Goal: Task Accomplishment & Management: Use online tool/utility

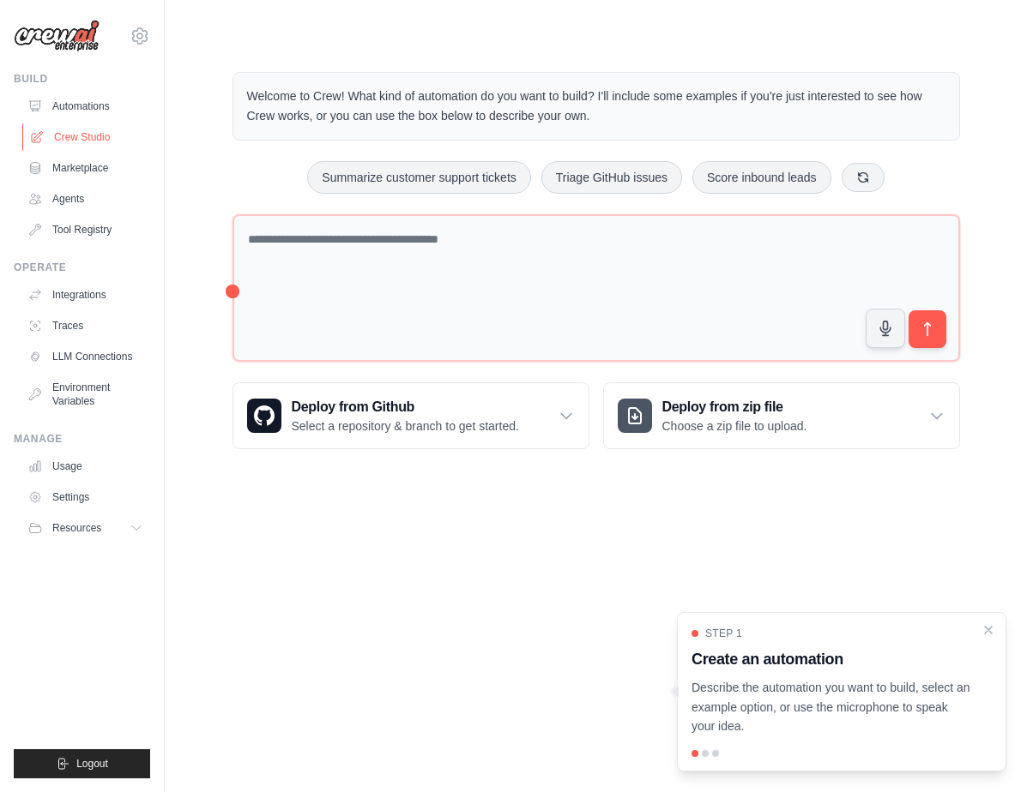
click at [88, 142] on link "Crew Studio" at bounding box center [86, 136] width 129 height 27
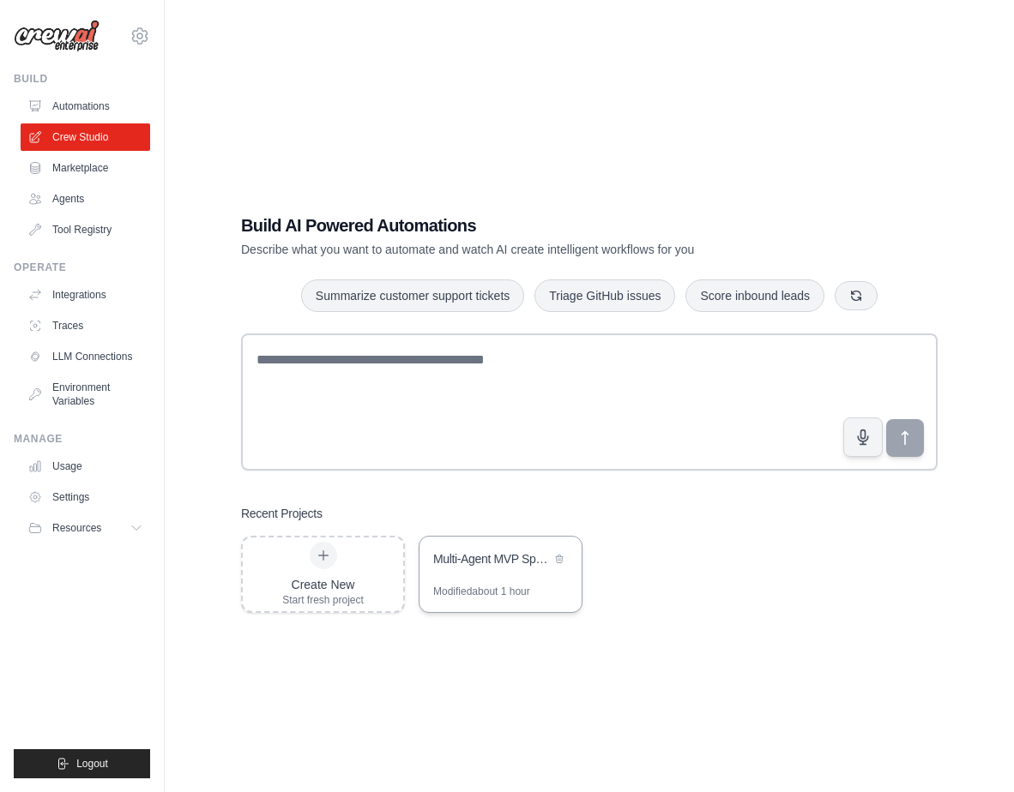
click at [451, 571] on div "Multi-Agent MVP Sprint Team" at bounding box center [500, 561] width 162 height 48
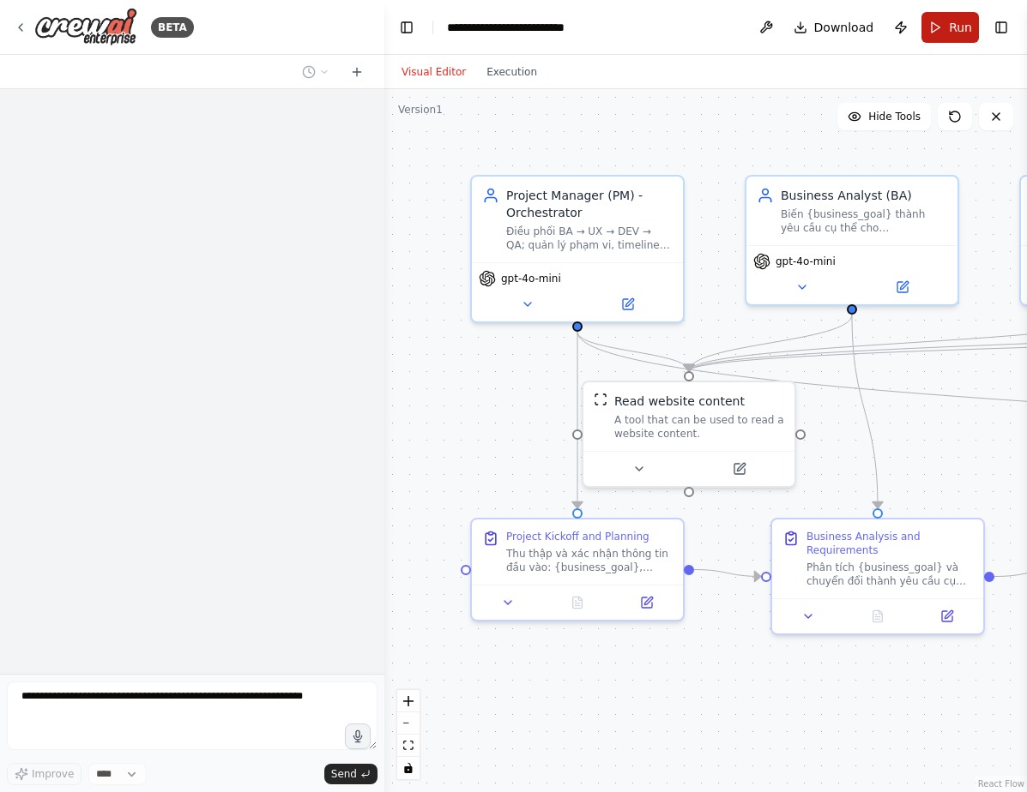
click at [943, 35] on button "Run" at bounding box center [949, 27] width 57 height 31
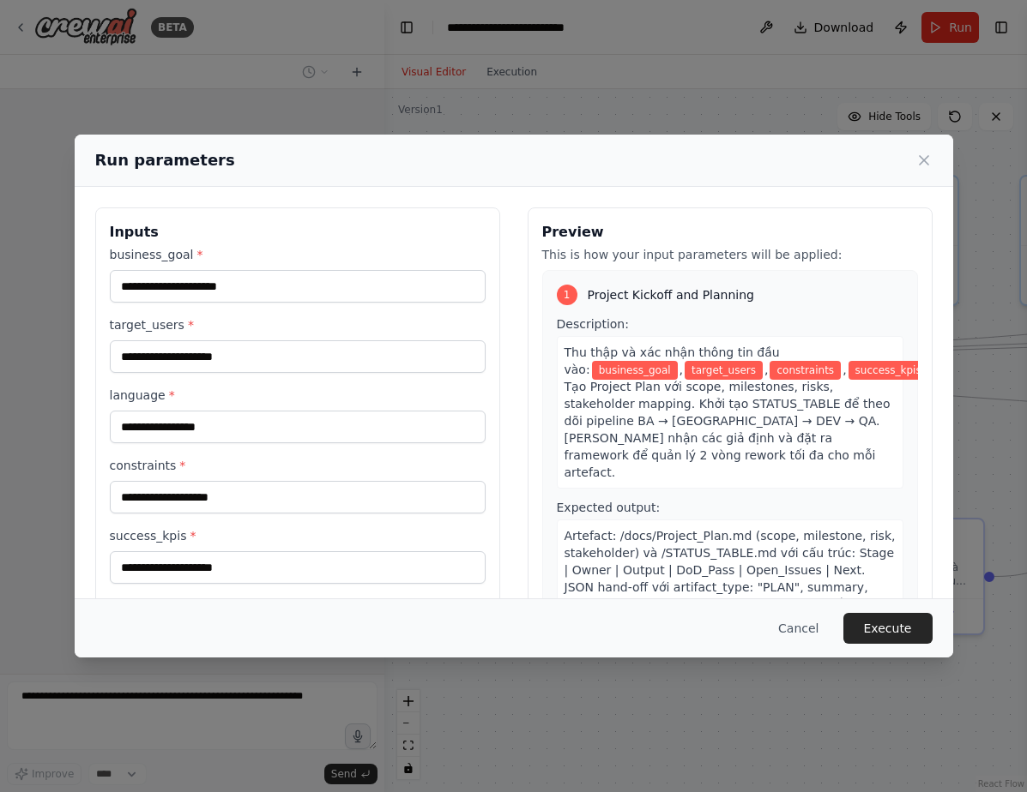
scroll to position [2423, 0]
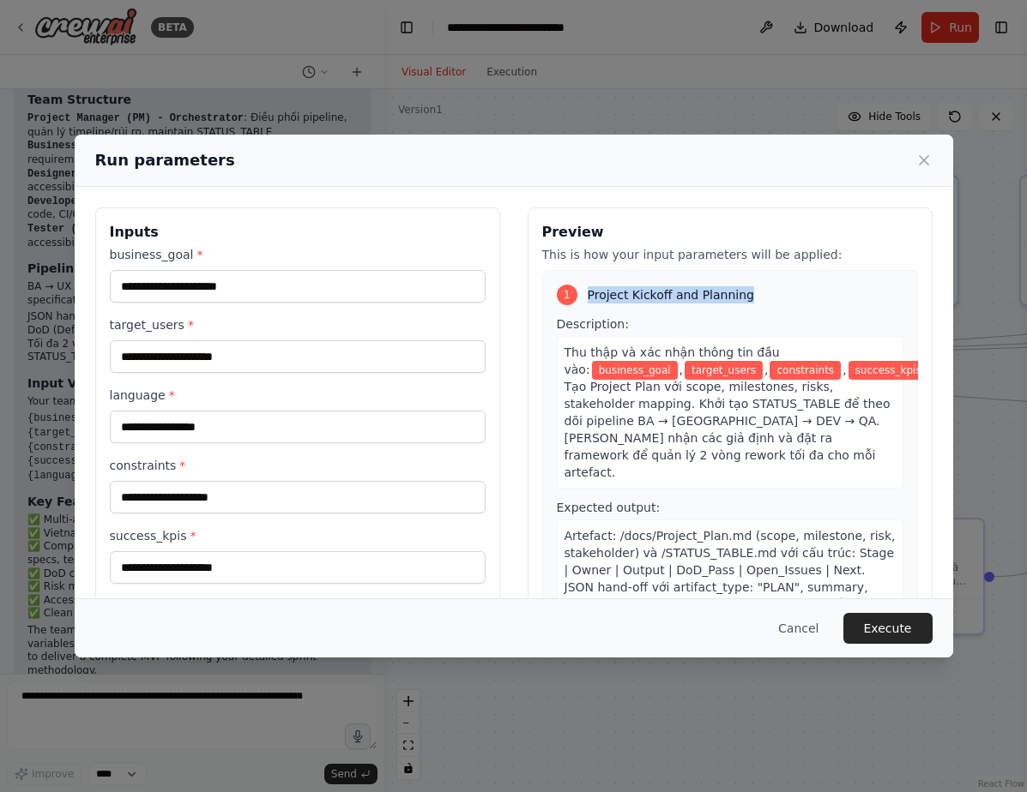
drag, startPoint x: 581, startPoint y: 295, endPoint x: 750, endPoint y: 292, distance: 168.1
click at [750, 292] on div "1 Project Kickoff and Planning" at bounding box center [730, 295] width 346 height 21
copy span "Project Kickoff and Planning"
click at [573, 326] on span "Description:" at bounding box center [593, 324] width 72 height 14
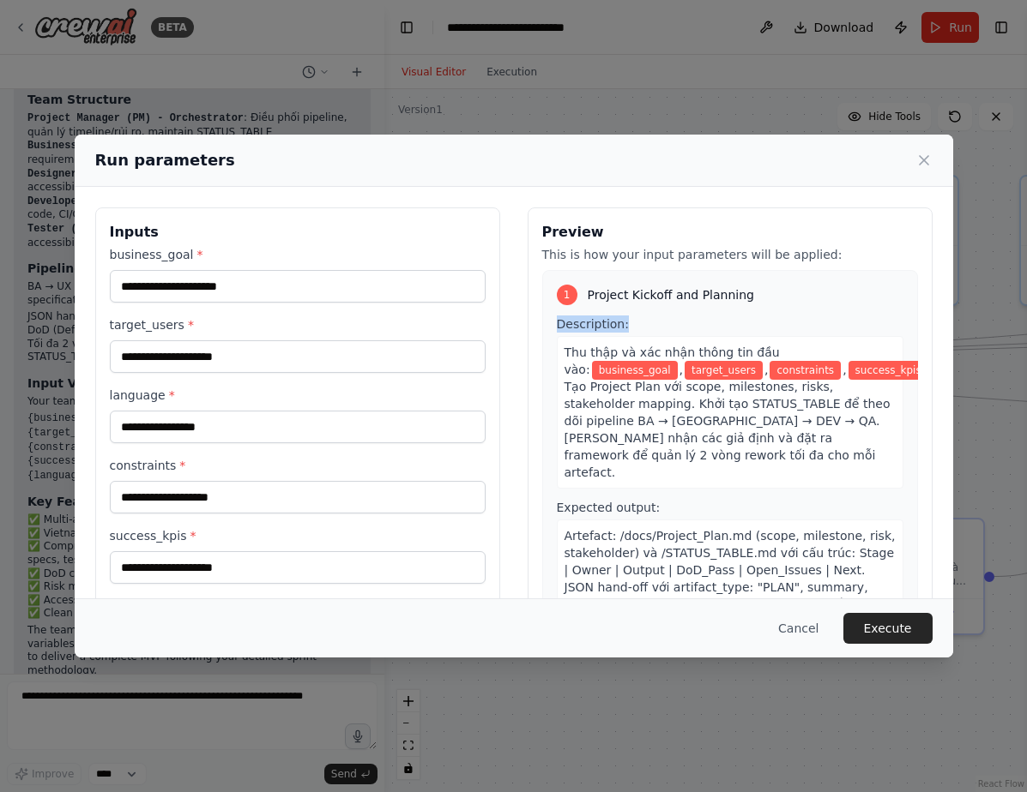
click at [573, 326] on span "Description:" at bounding box center [593, 324] width 72 height 14
copy span "Description:"
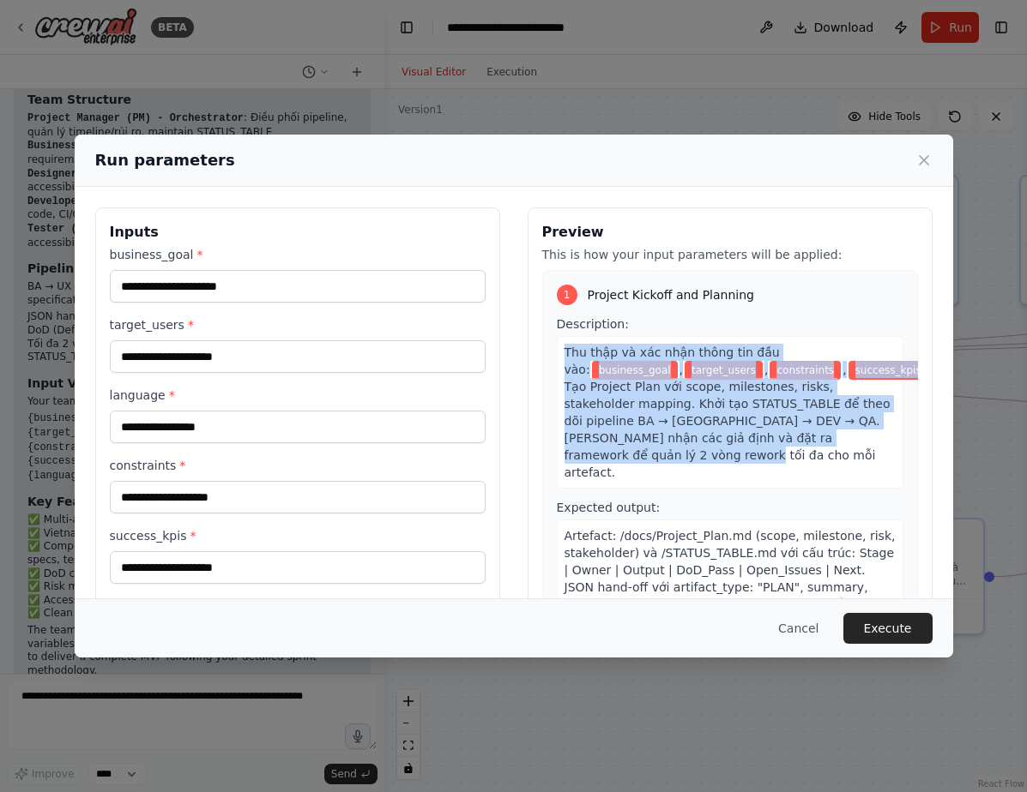
drag, startPoint x: 606, startPoint y: 452, endPoint x: 556, endPoint y: 352, distance: 112.4
click at [557, 352] on div "Thu thập và xác nhận thông tin đầu vào: business_goal , target_users , constrai…" at bounding box center [730, 412] width 346 height 153
copy div "Thu thập và xác nhận thông tin đầu vào: business_goal , target_users , constrai…"
click at [773, 347] on span "Thu thập và xác nhận thông tin đầu vào:" at bounding box center [671, 361] width 215 height 31
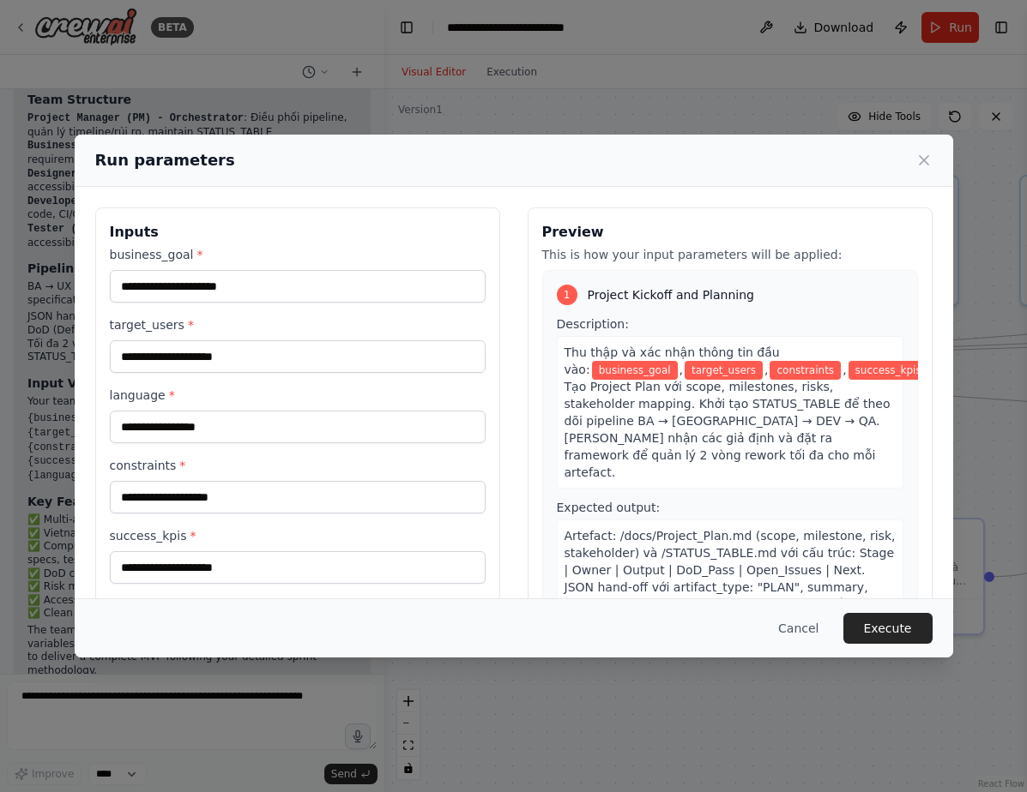
click at [677, 361] on span "business_goal" at bounding box center [635, 370] width 86 height 19
copy span "business_goal"
click at [684, 375] on span "target_users" at bounding box center [723, 370] width 78 height 19
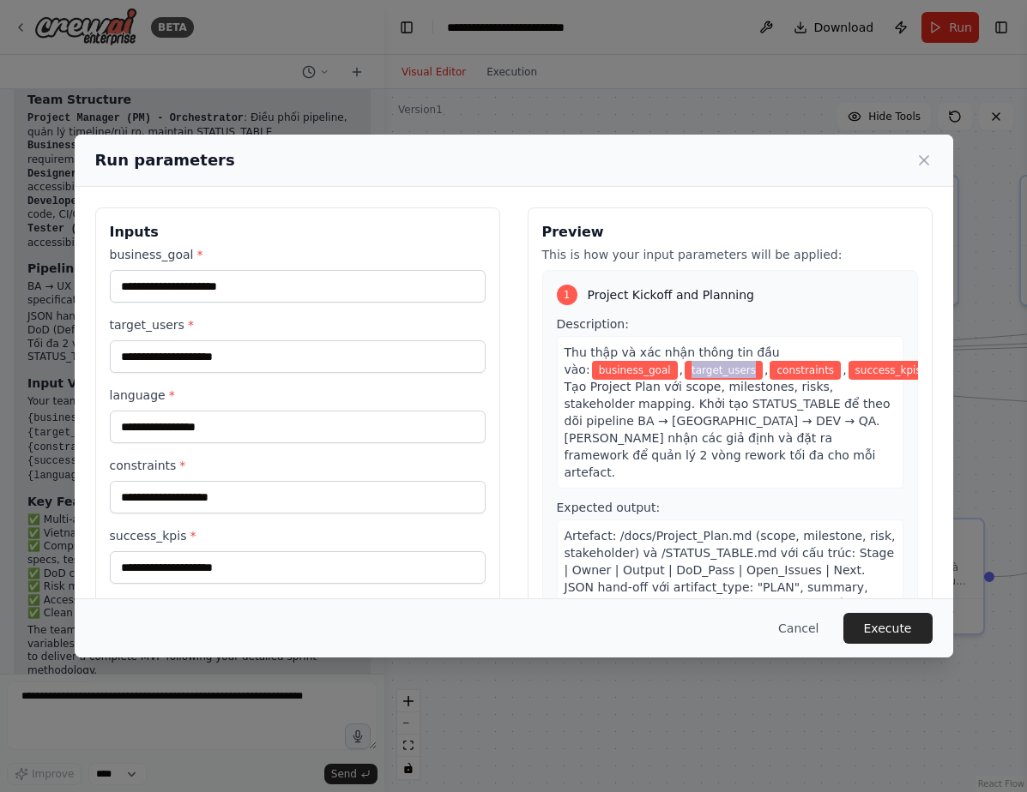
copy span "target_users"
click at [769, 368] on span "constraints" at bounding box center [804, 370] width 71 height 19
copy span "constraints"
click at [848, 377] on span "success_kpis" at bounding box center [888, 370] width 80 height 19
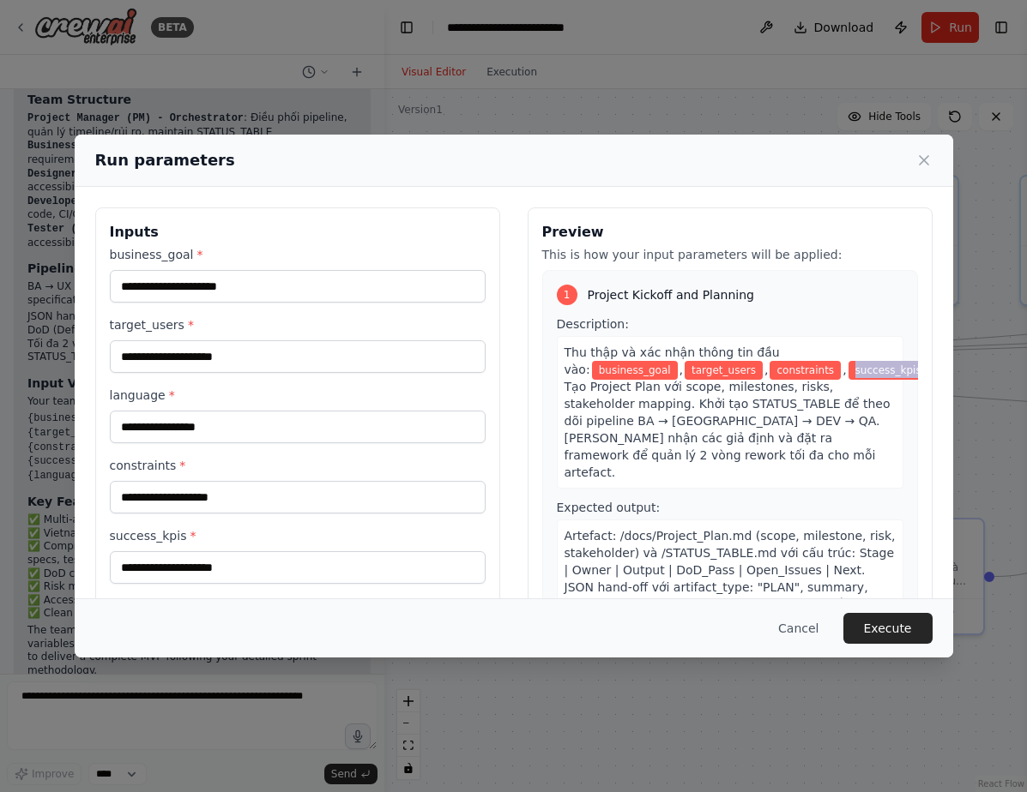
click at [848, 377] on span "success_kpis" at bounding box center [888, 370] width 80 height 19
copy span "success_kpis"
click at [935, 364] on span "language" at bounding box center [966, 370] width 62 height 19
copy span "language"
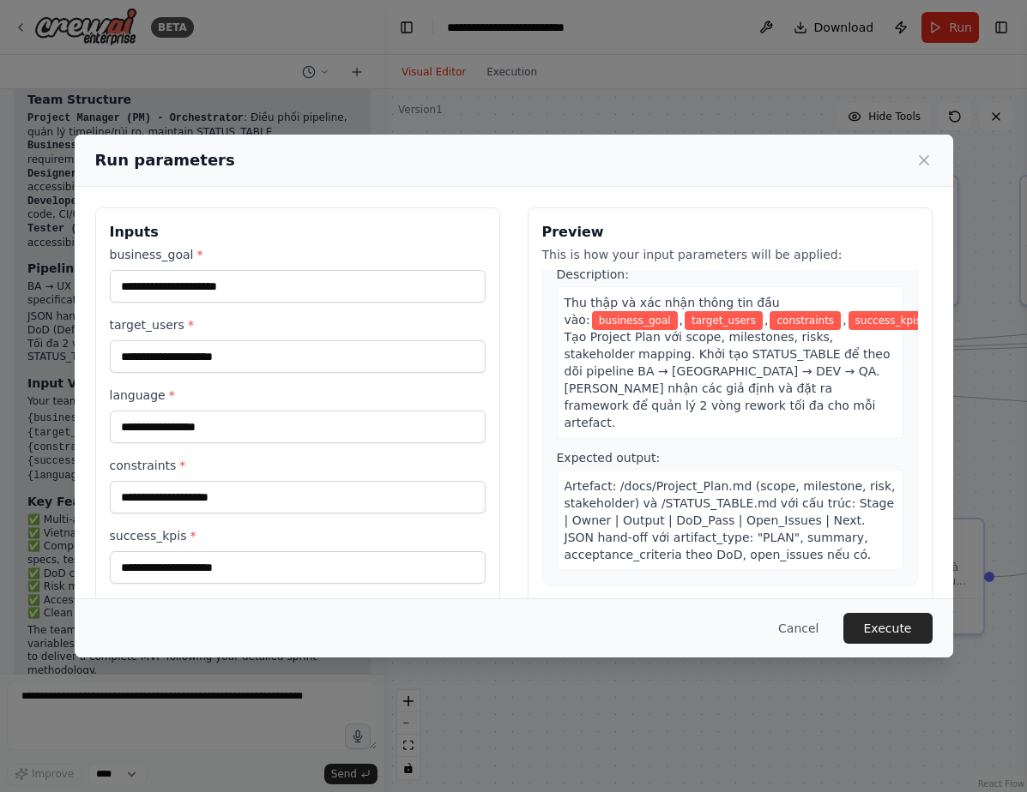
scroll to position [46, 0]
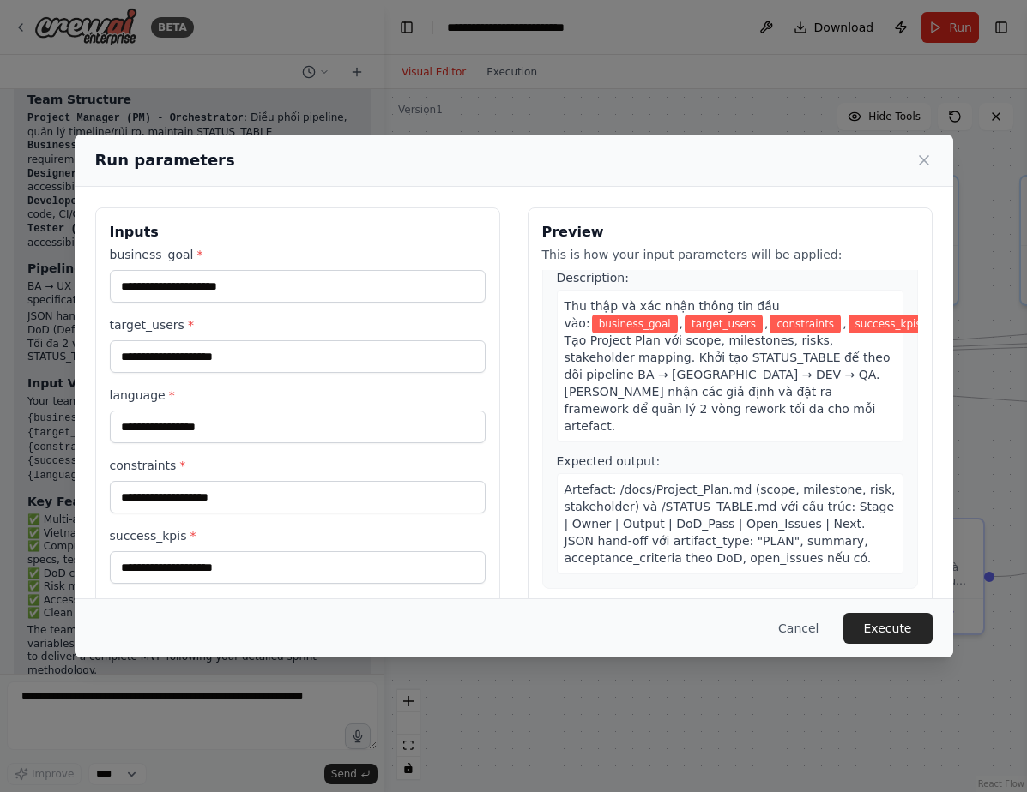
click at [582, 455] on span "Expected output:" at bounding box center [609, 462] width 104 height 14
copy span "Expected output:"
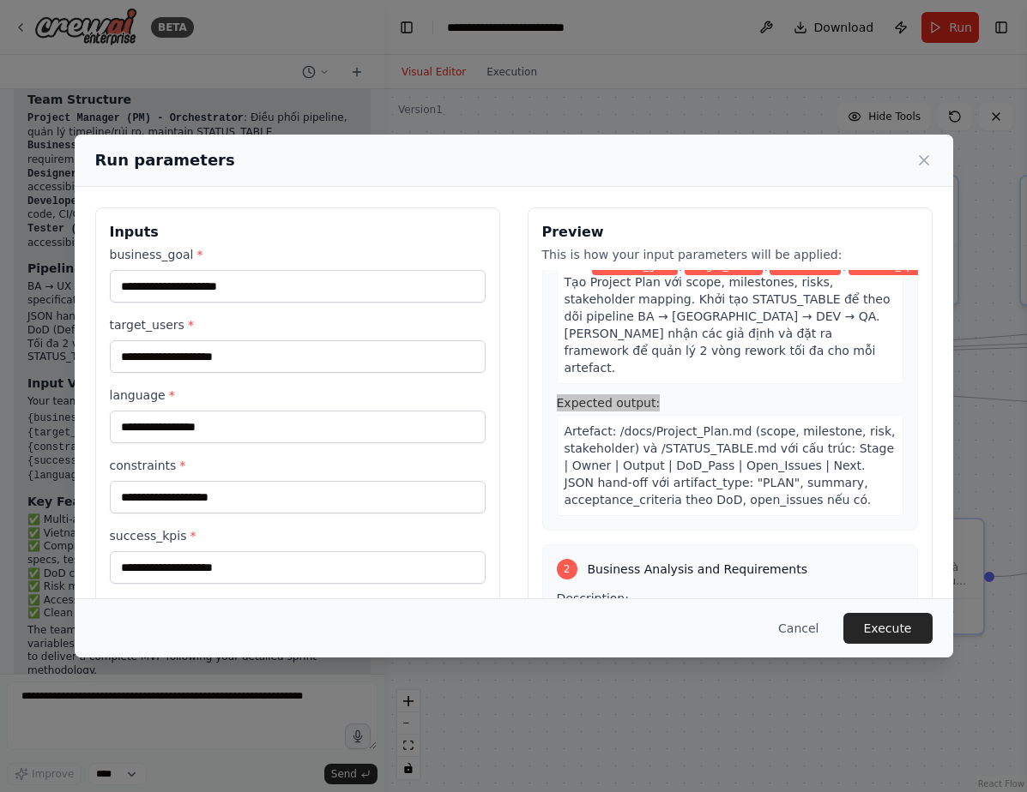
scroll to position [106, 0]
click at [614, 423] on span "Artefact: /docs/Project_Plan.md (scope, milestone, risk, stakeholder) và /STATU…" at bounding box center [729, 464] width 331 height 82
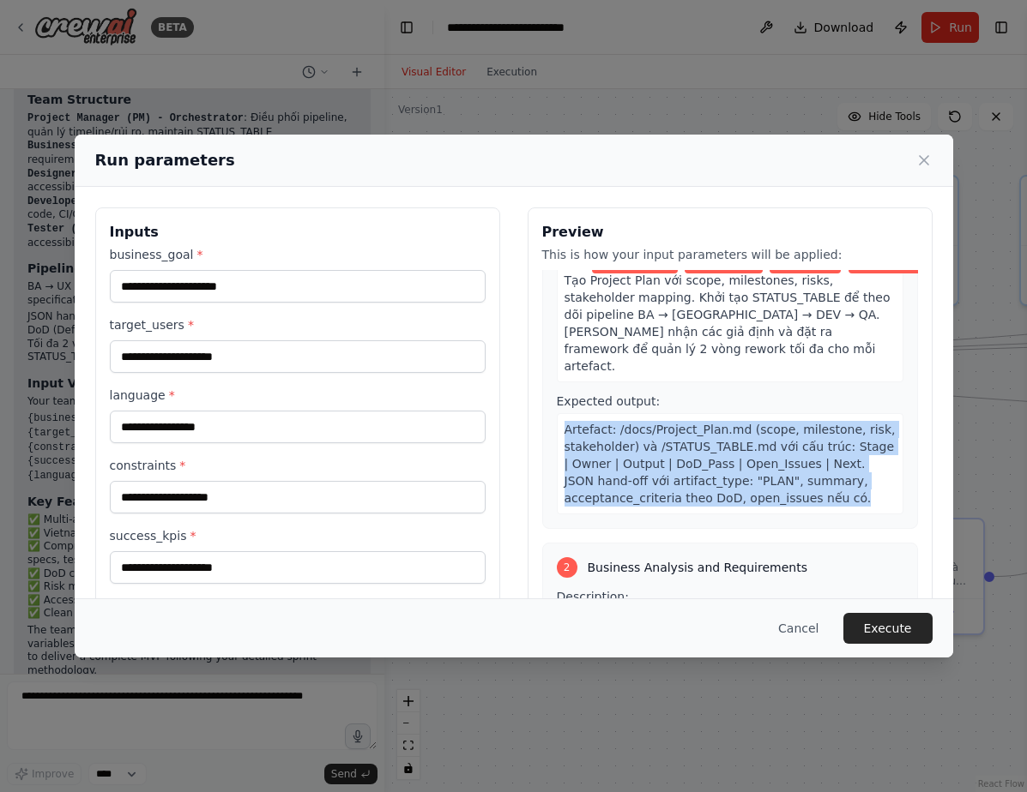
drag, startPoint x: 558, startPoint y: 414, endPoint x: 832, endPoint y: 479, distance: 281.0
click at [832, 479] on div "Artefact: /docs/Project_Plan.md (scope, milestone, risk, stakeholder) và /STATU…" at bounding box center [730, 463] width 346 height 101
copy span "Artefact: /docs/Project_Plan.md (scope, milestone, risk, stakeholder) và /STATU…"
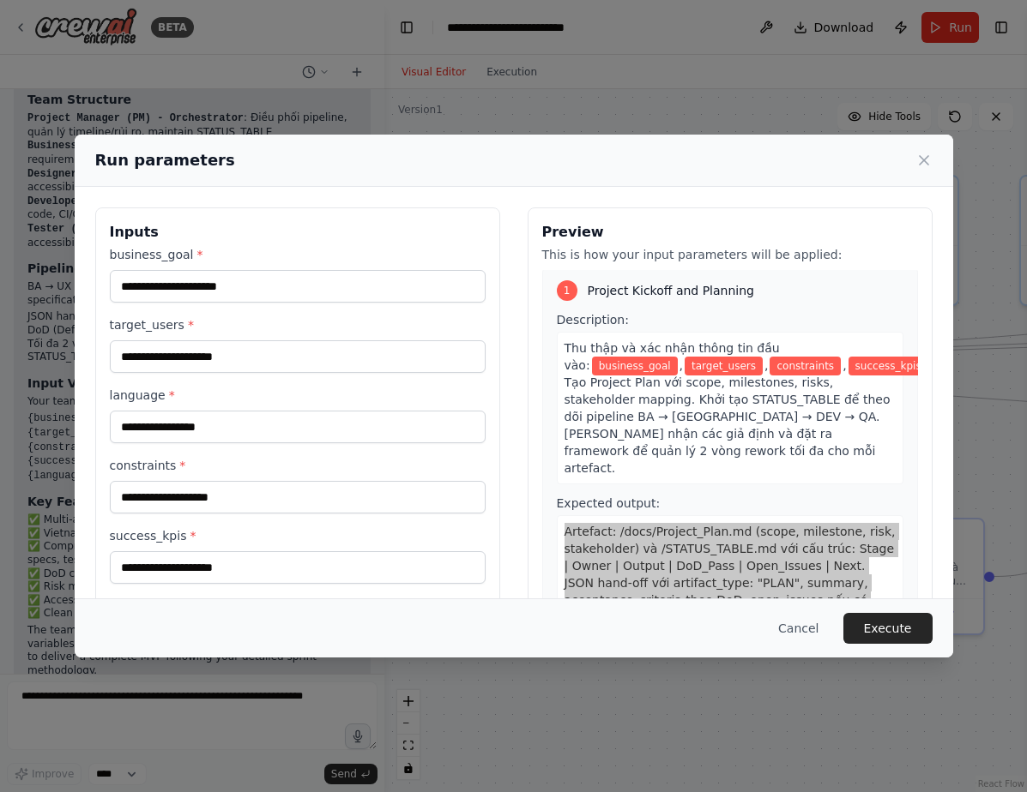
scroll to position [0, 0]
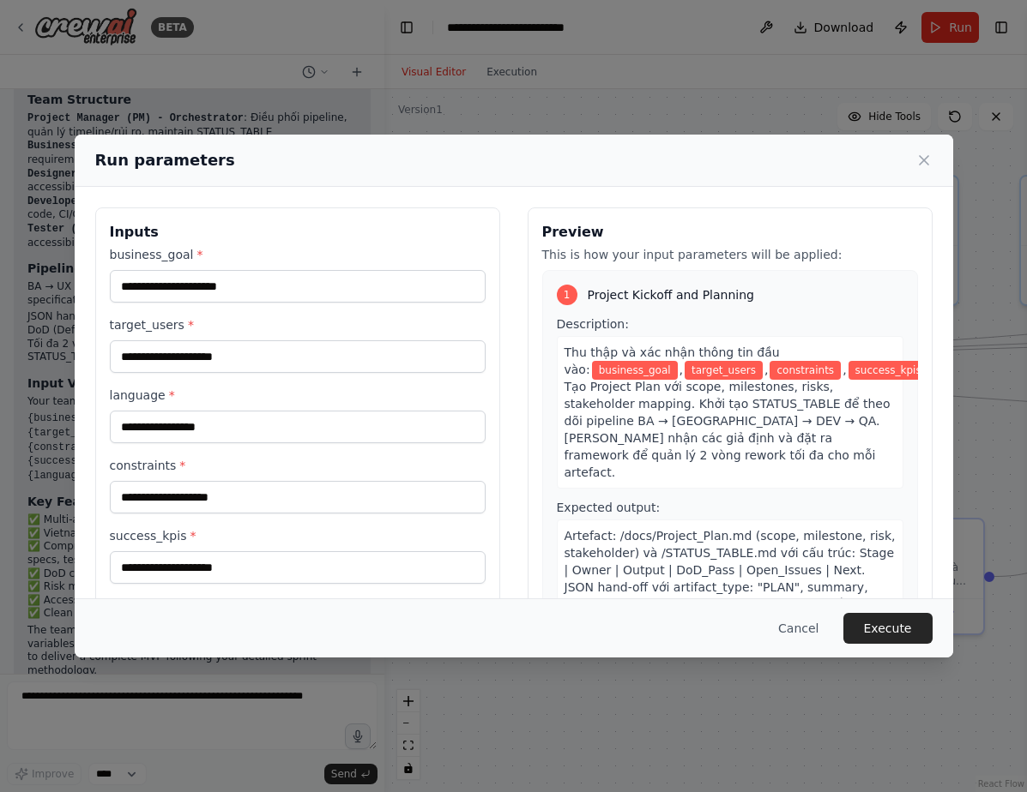
click at [649, 298] on span "Project Kickoff and Planning" at bounding box center [670, 294] width 166 height 17
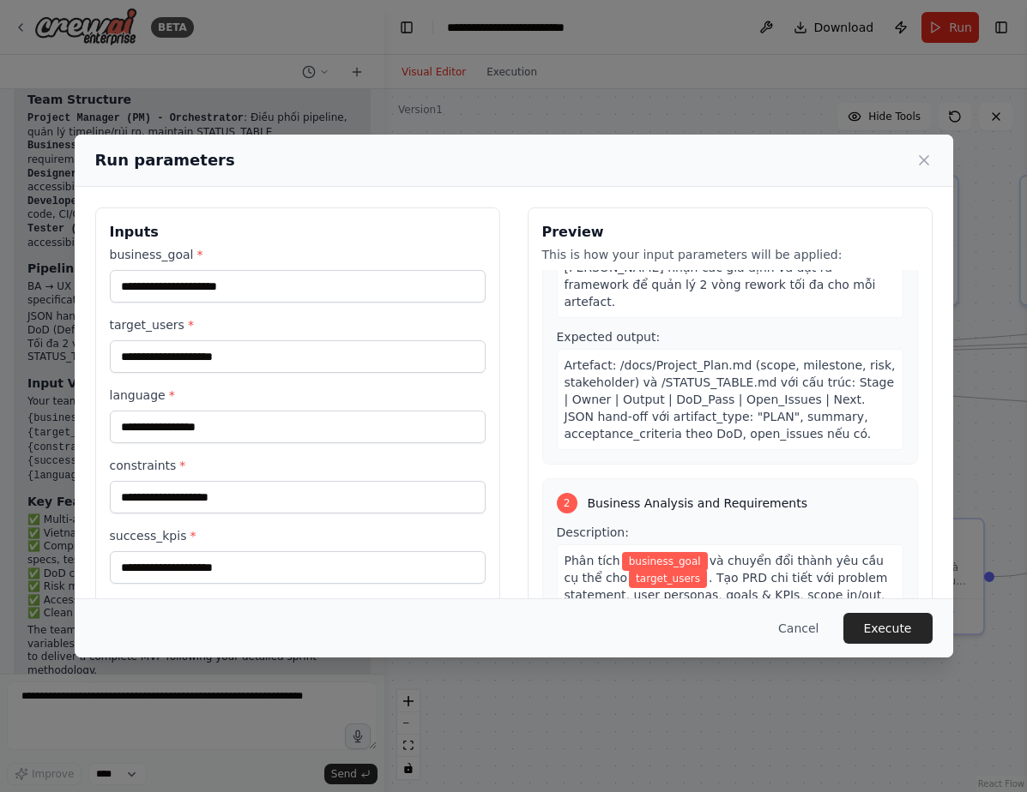
scroll to position [257, 0]
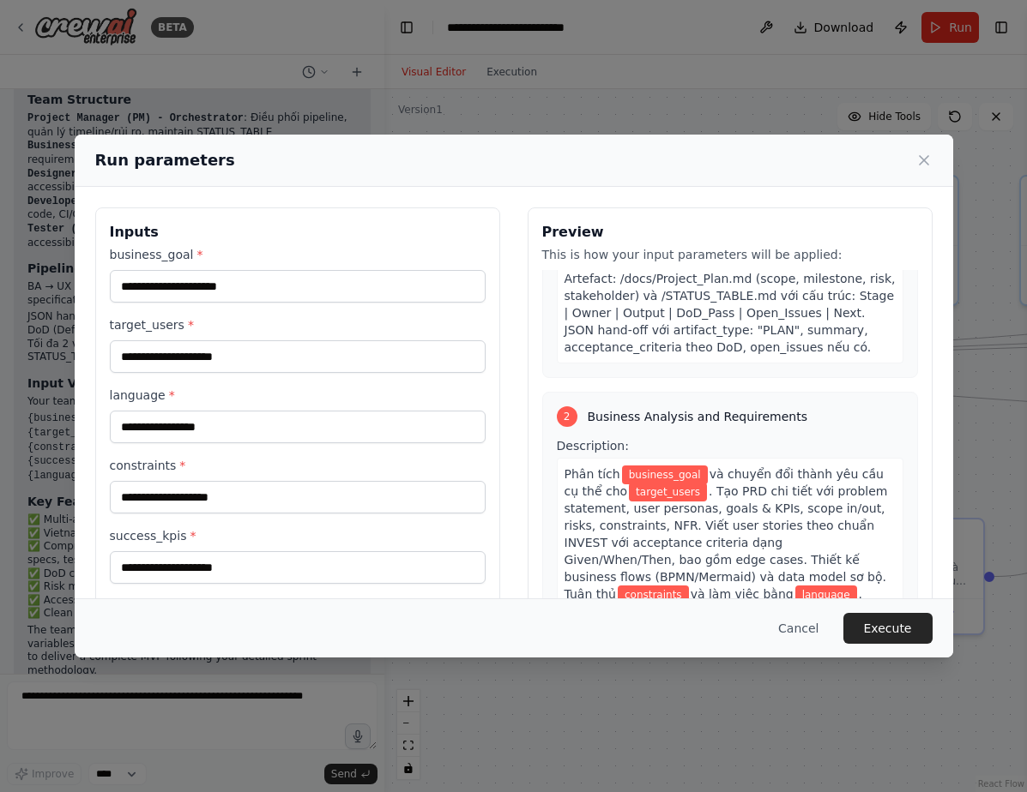
click at [656, 408] on span "Business Analysis and Requirements" at bounding box center [697, 416] width 220 height 17
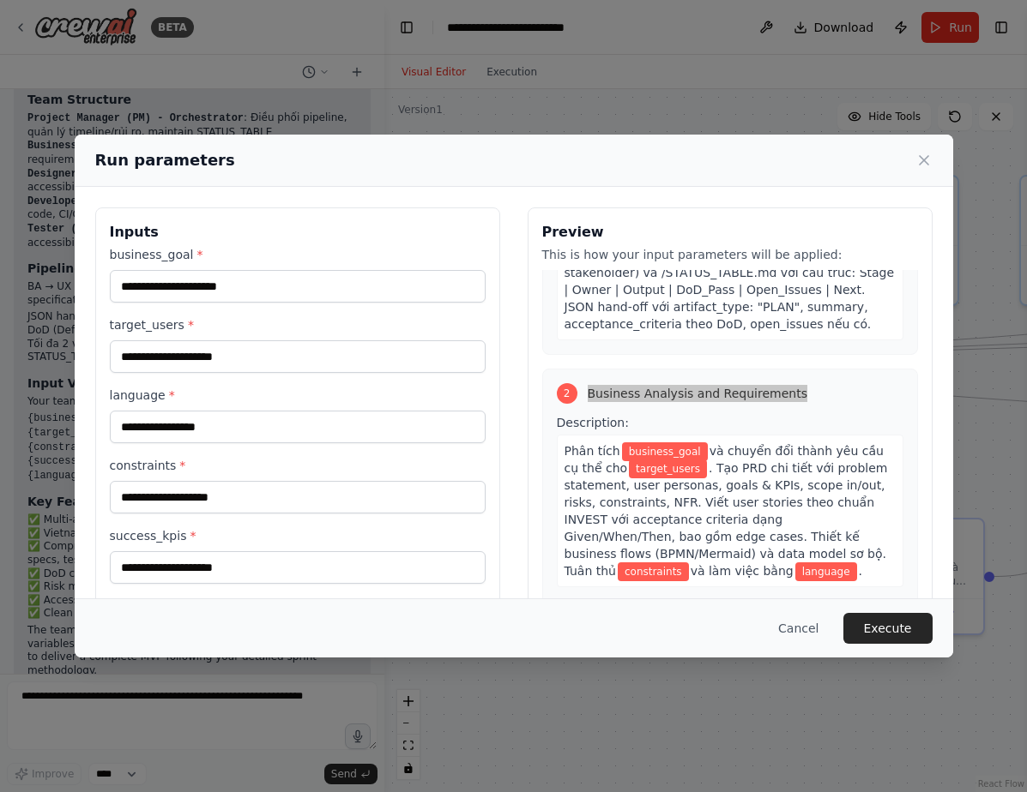
scroll to position [281, 0]
click at [592, 415] on span "Description:" at bounding box center [593, 422] width 72 height 14
drag, startPoint x: 614, startPoint y: 437, endPoint x: 604, endPoint y: 437, distance: 10.3
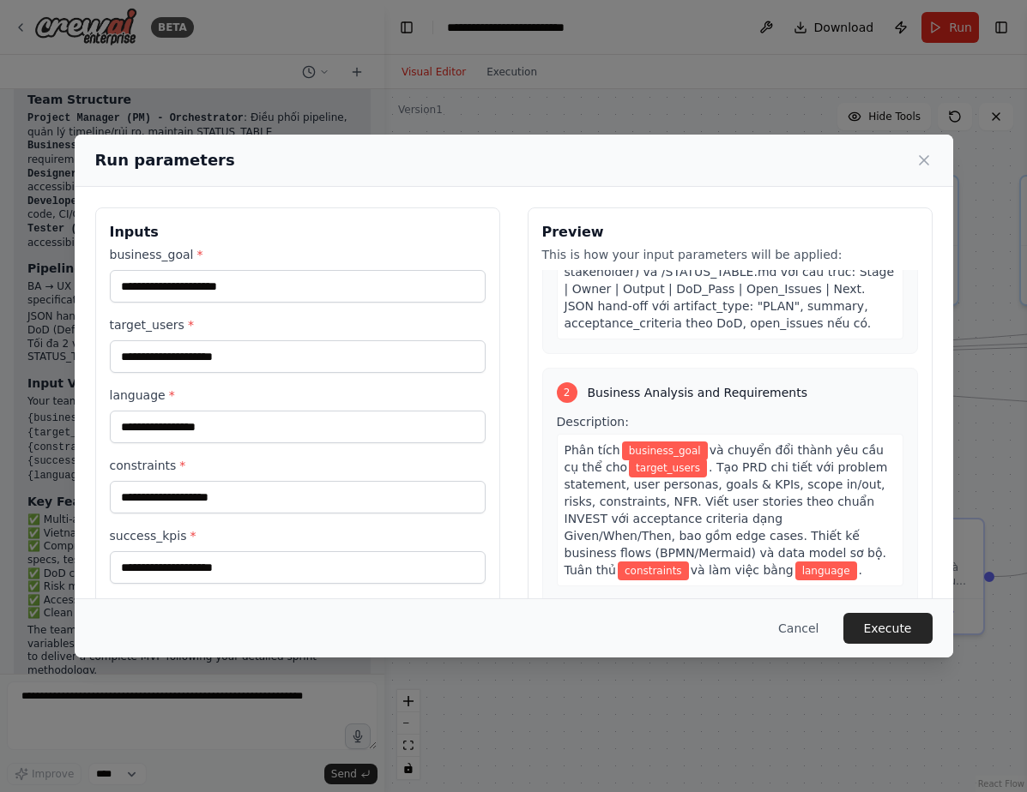
click at [622, 442] on span "business_goal" at bounding box center [665, 451] width 86 height 19
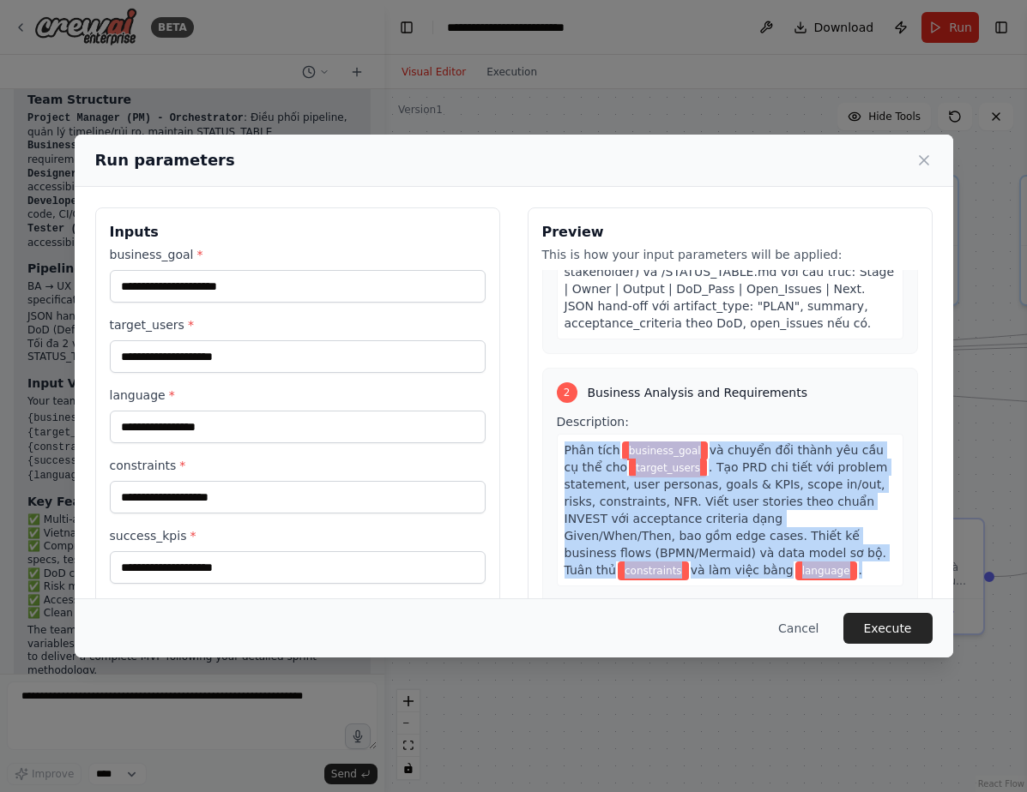
drag, startPoint x: 557, startPoint y: 434, endPoint x: 642, endPoint y: 555, distance: 147.7
click at [642, 555] on div "Phân tích business_goal và chuyển đổi thành yêu cầu cụ thể cho target_users . T…" at bounding box center [730, 510] width 346 height 153
click at [700, 484] on span ". Tạo PRD chi tiết với problem statement, user personas, goals & KPIs, scope in…" at bounding box center [725, 519] width 323 height 117
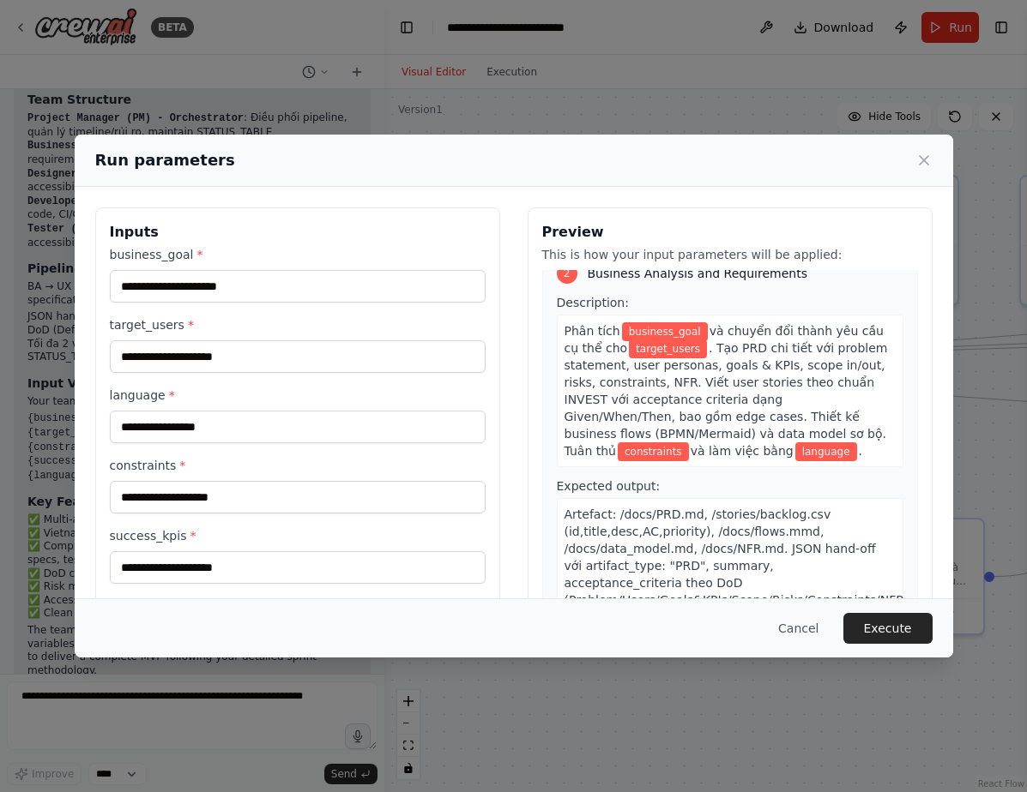
scroll to position [453, 0]
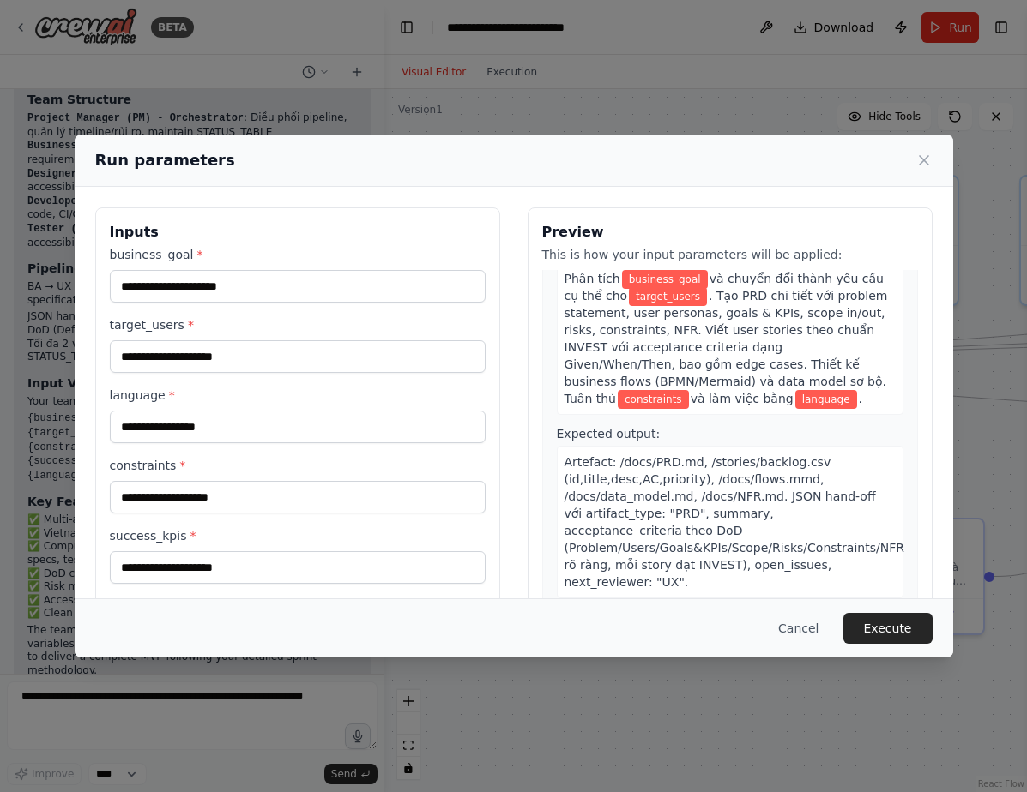
click at [628, 427] on span "Expected output:" at bounding box center [609, 434] width 104 height 14
drag, startPoint x: 628, startPoint y: 421, endPoint x: 600, endPoint y: 411, distance: 29.3
click at [600, 427] on span "Expected output:" at bounding box center [609, 434] width 104 height 14
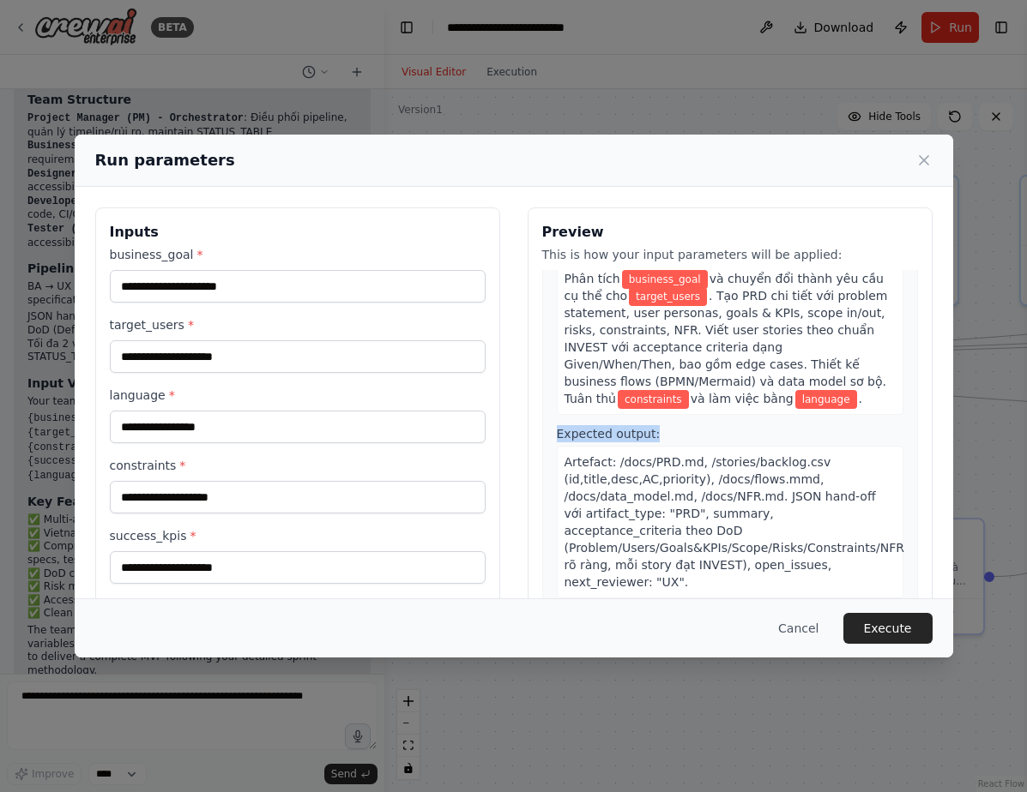
click at [600, 427] on span "Expected output:" at bounding box center [609, 434] width 104 height 14
click at [705, 492] on span "Artefact: /docs/PRD.md, /stories/backlog.csv (id,title,desc,AC,priority), /docs…" at bounding box center [734, 522] width 340 height 134
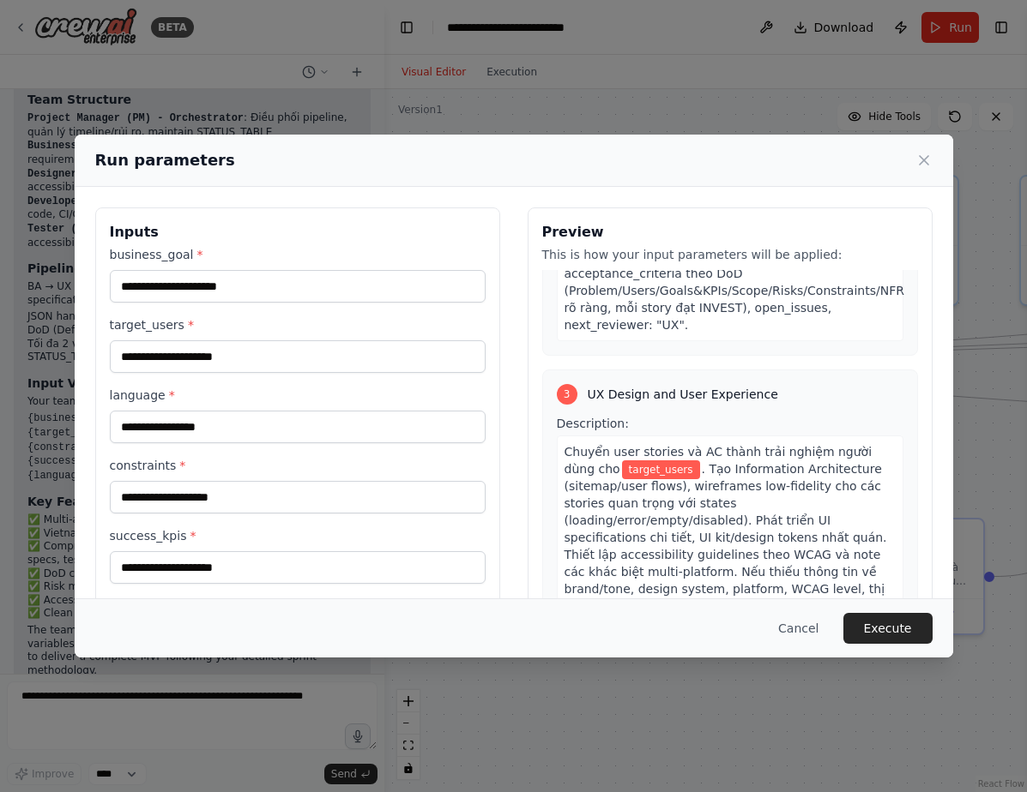
scroll to position [796, 0]
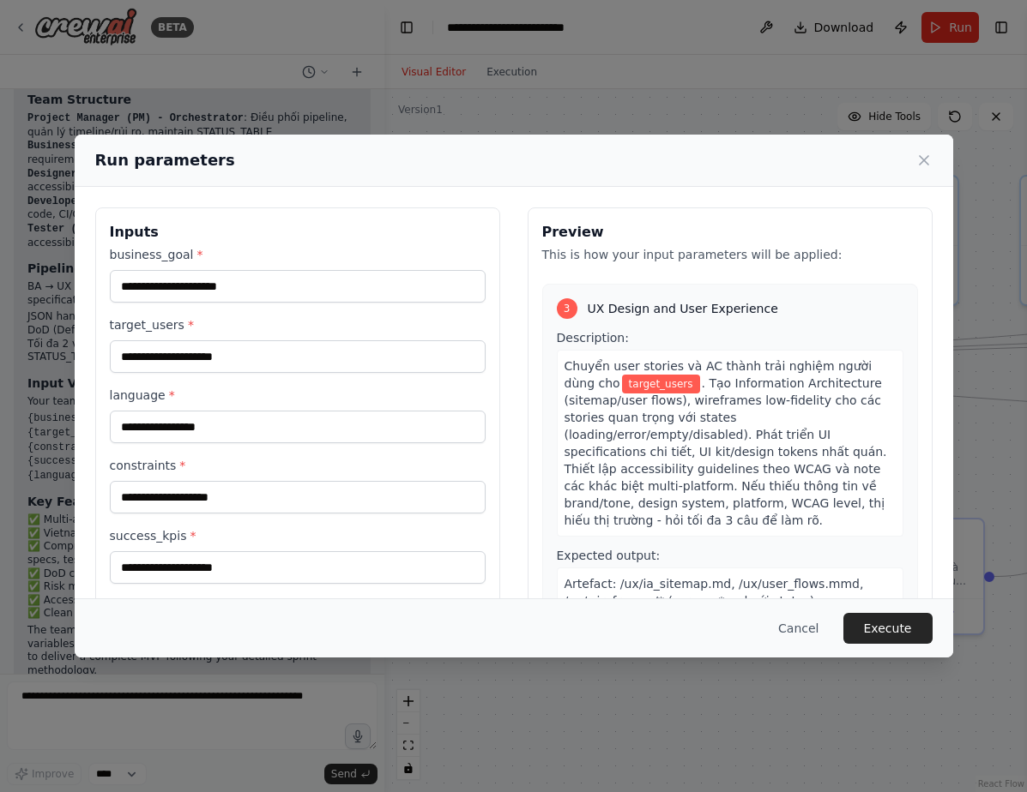
click at [608, 300] on span "UX Design and User Experience" at bounding box center [682, 308] width 190 height 17
click at [608, 284] on div "3 UX Design and User Experience Description: Chuyển user stories và AC thành tr…" at bounding box center [730, 518] width 376 height 468
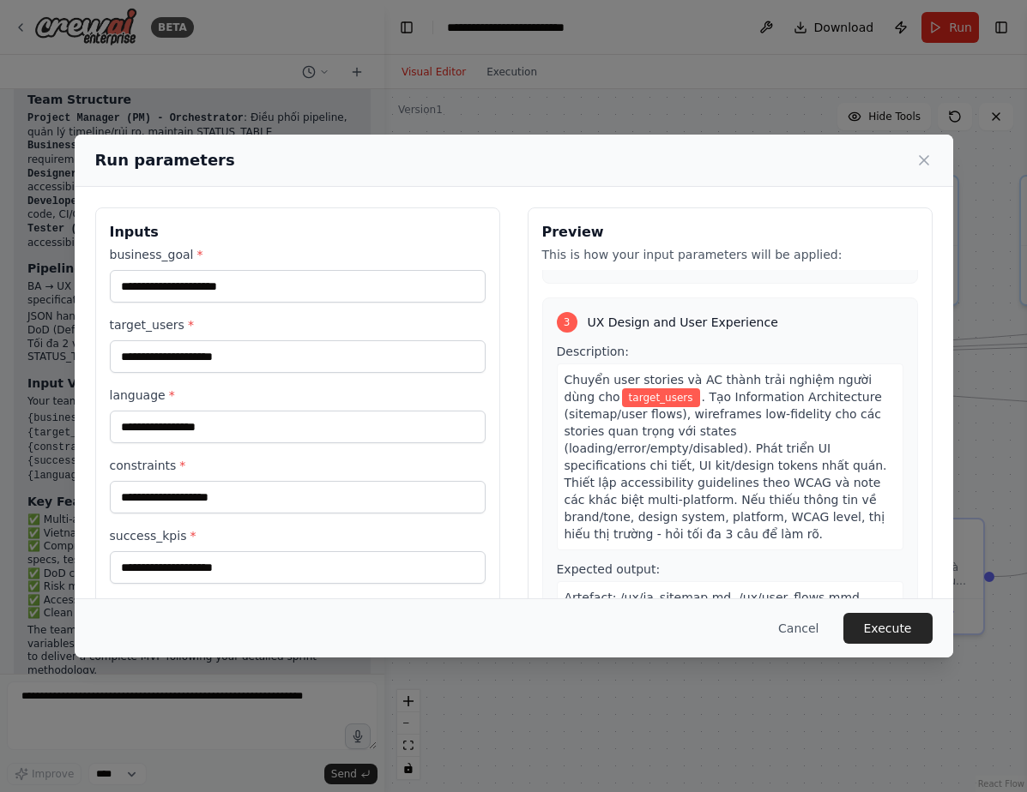
click at [654, 373] on span "Chuyển user stories và AC thành trải nghiệm người dùng cho" at bounding box center [718, 388] width 308 height 31
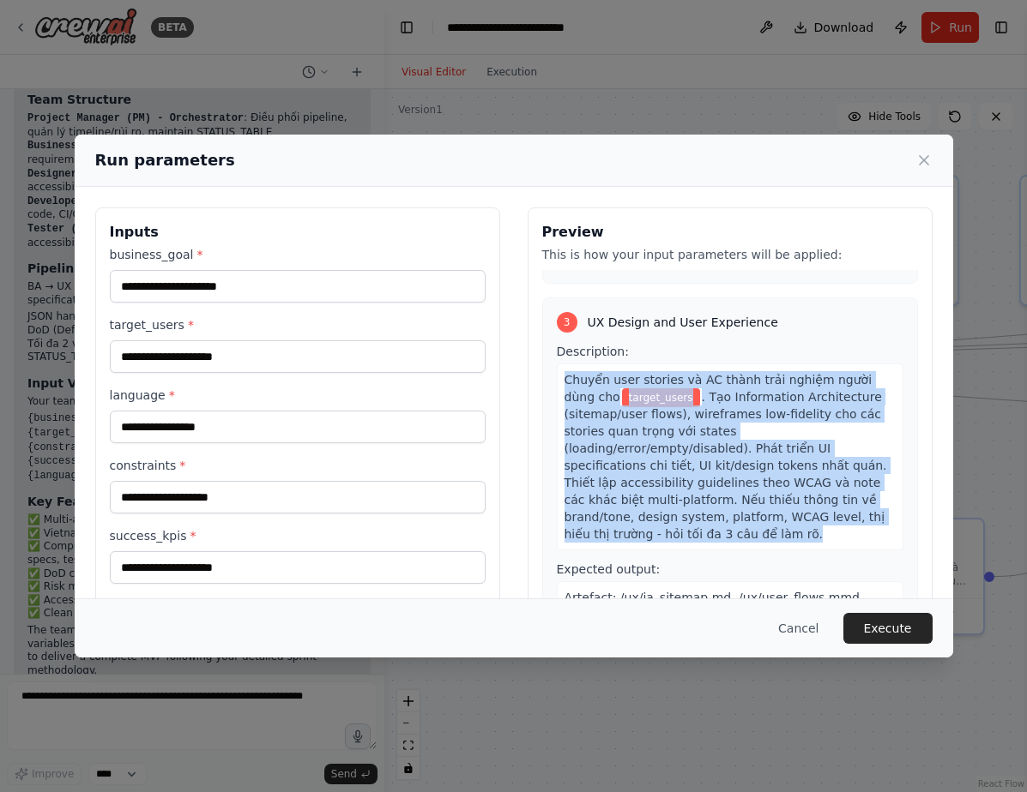
click at [654, 373] on span "Chuyển user stories và AC thành trải nghiệm người dùng cho" at bounding box center [718, 388] width 308 height 31
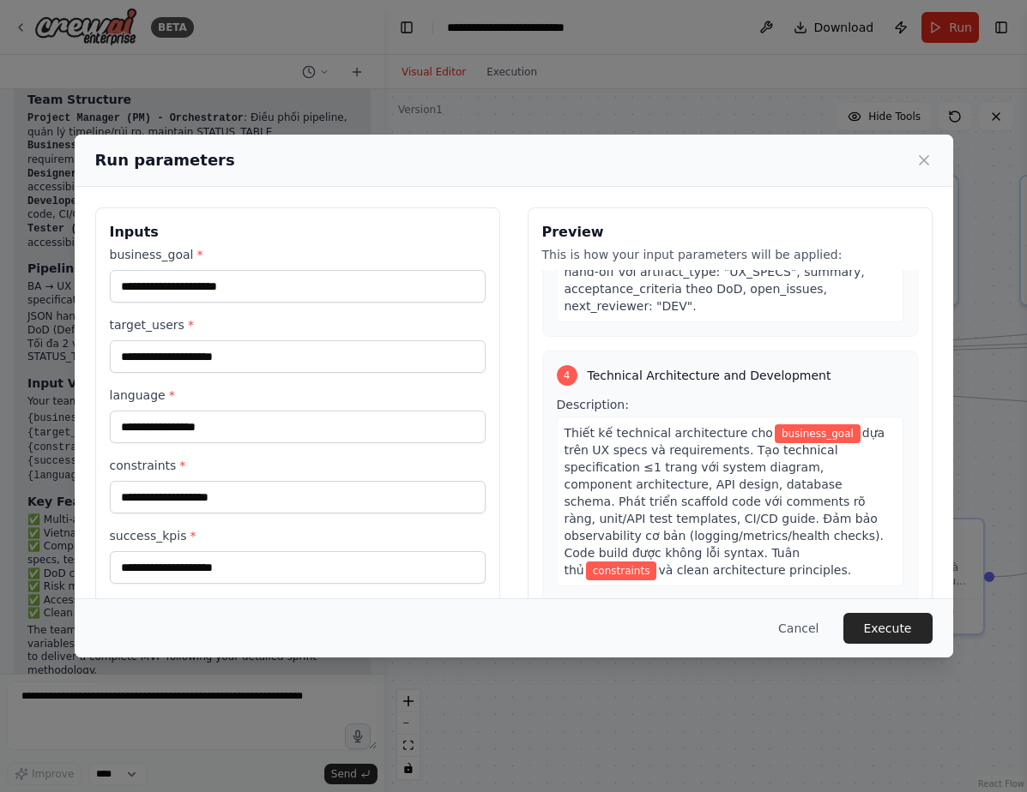
scroll to position [1297, 0]
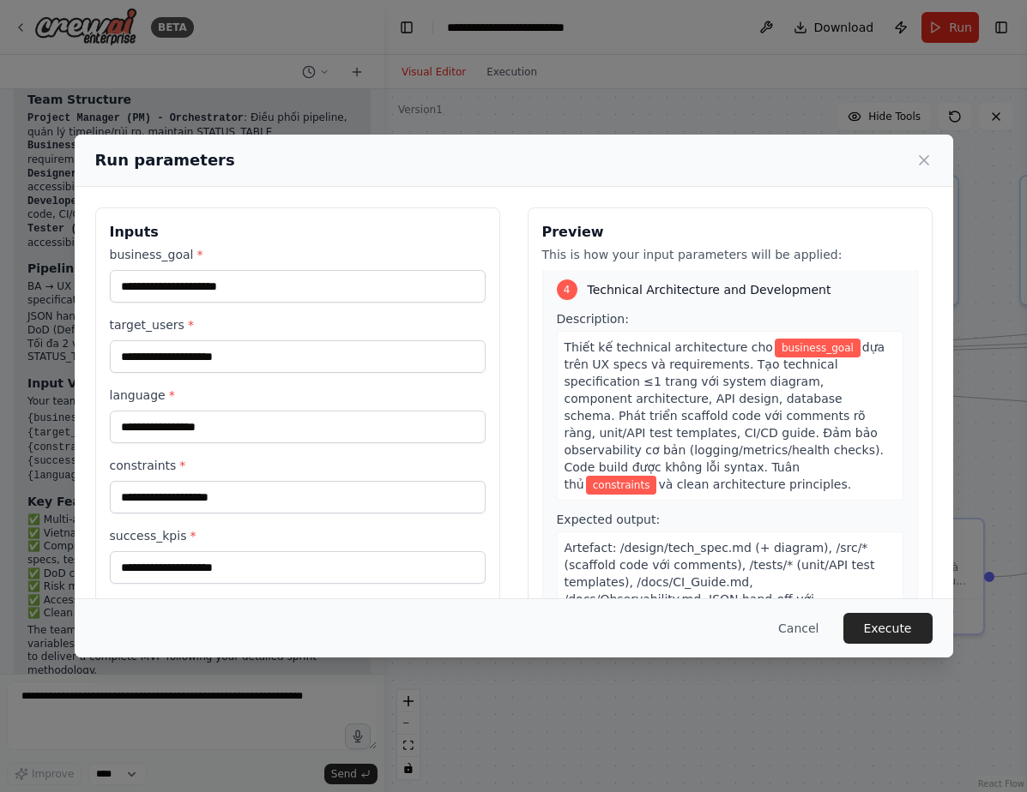
drag, startPoint x: 798, startPoint y: 436, endPoint x: 548, endPoint y: 303, distance: 283.5
click at [548, 303] on div "4 Technical Architecture and Development Description: Thiết kế technical archit…" at bounding box center [730, 490] width 376 height 451
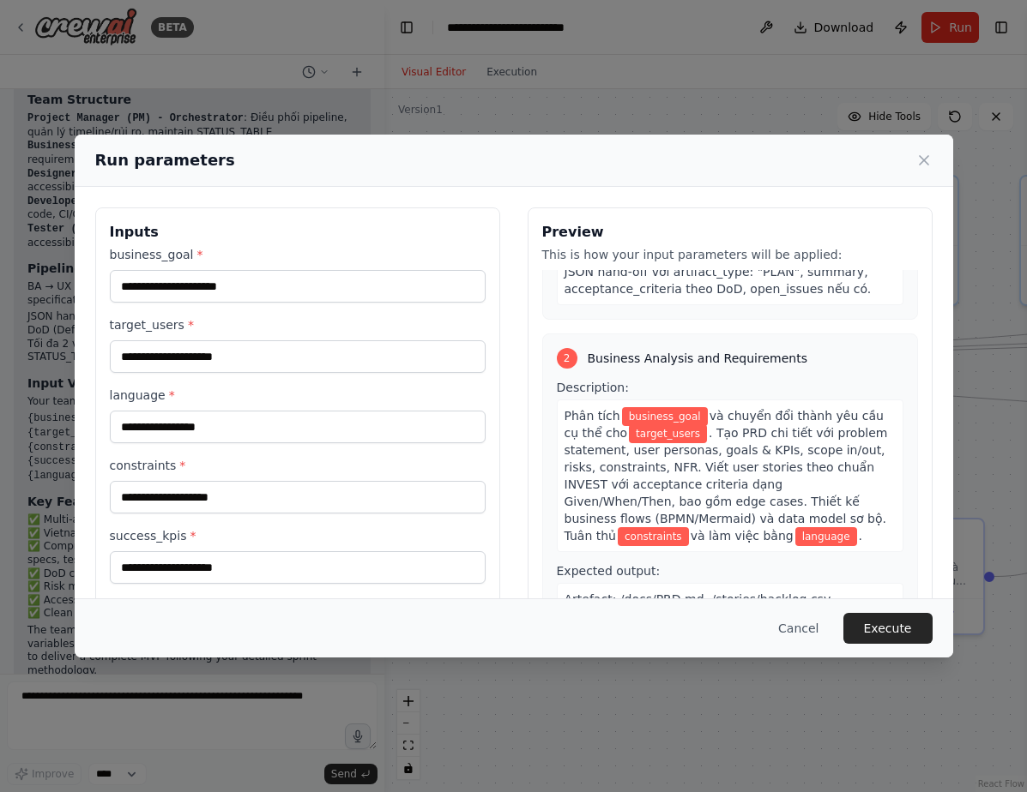
scroll to position [317, 0]
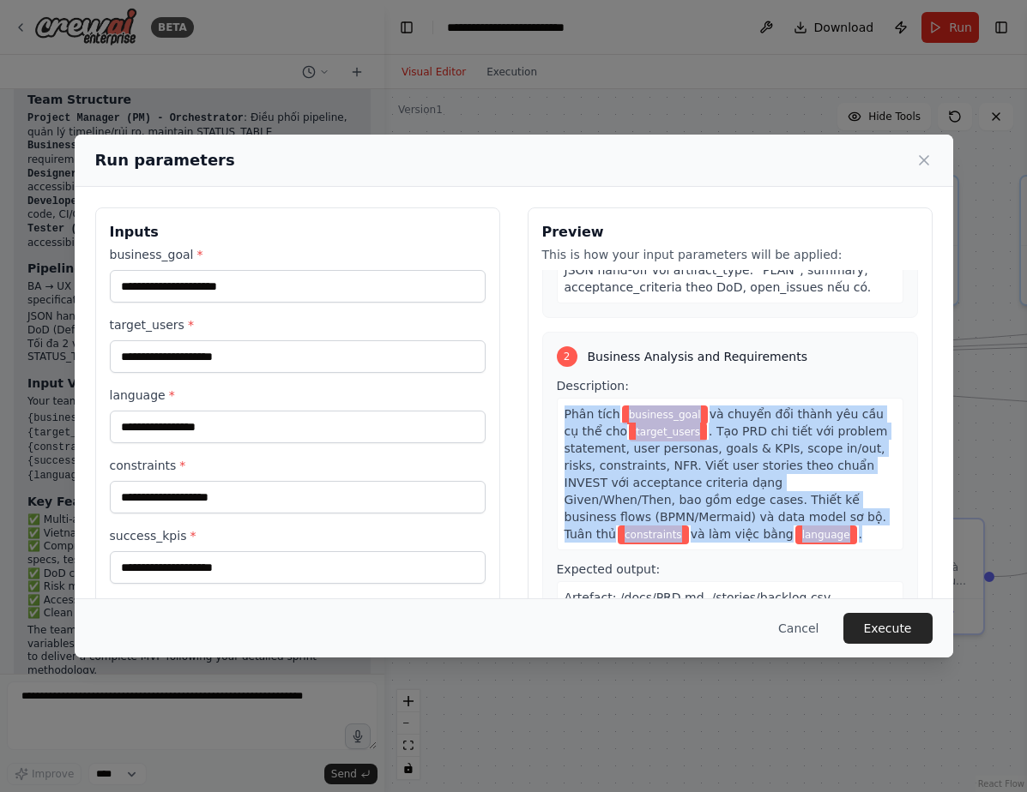
drag, startPoint x: 622, startPoint y: 521, endPoint x: 556, endPoint y: 400, distance: 138.5
click at [557, 400] on div "Phân tích business_goal và chuyển đổi thành yêu cầu cụ thể cho target_users . T…" at bounding box center [730, 474] width 346 height 153
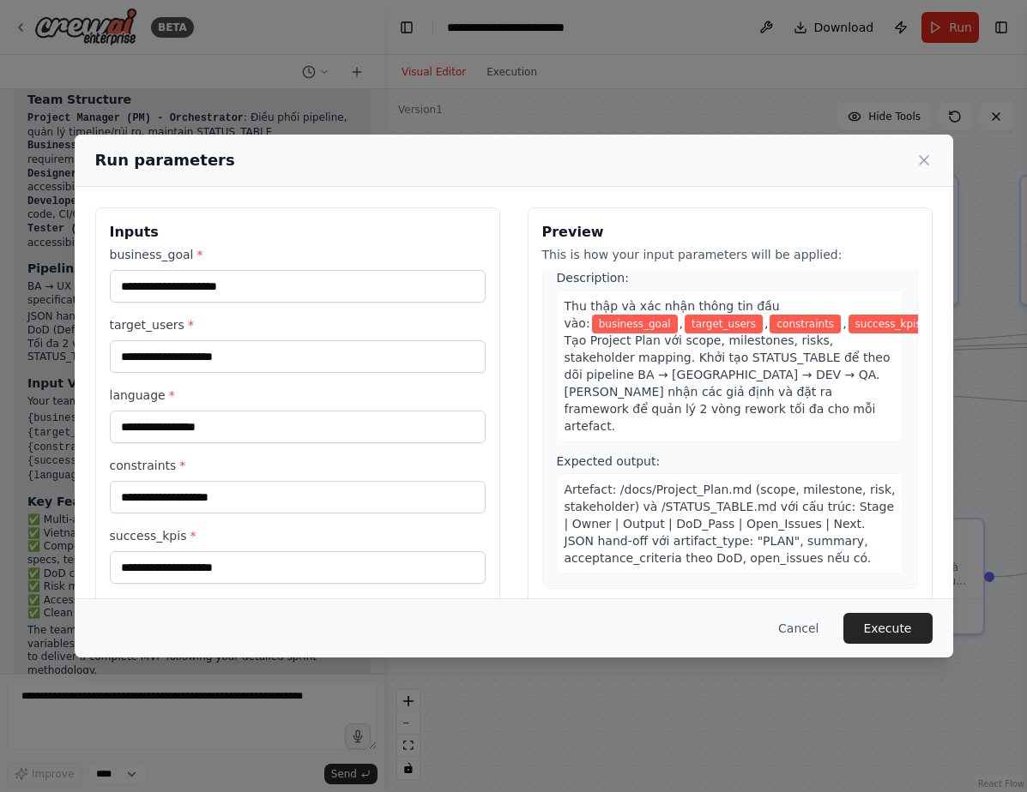
scroll to position [0, 0]
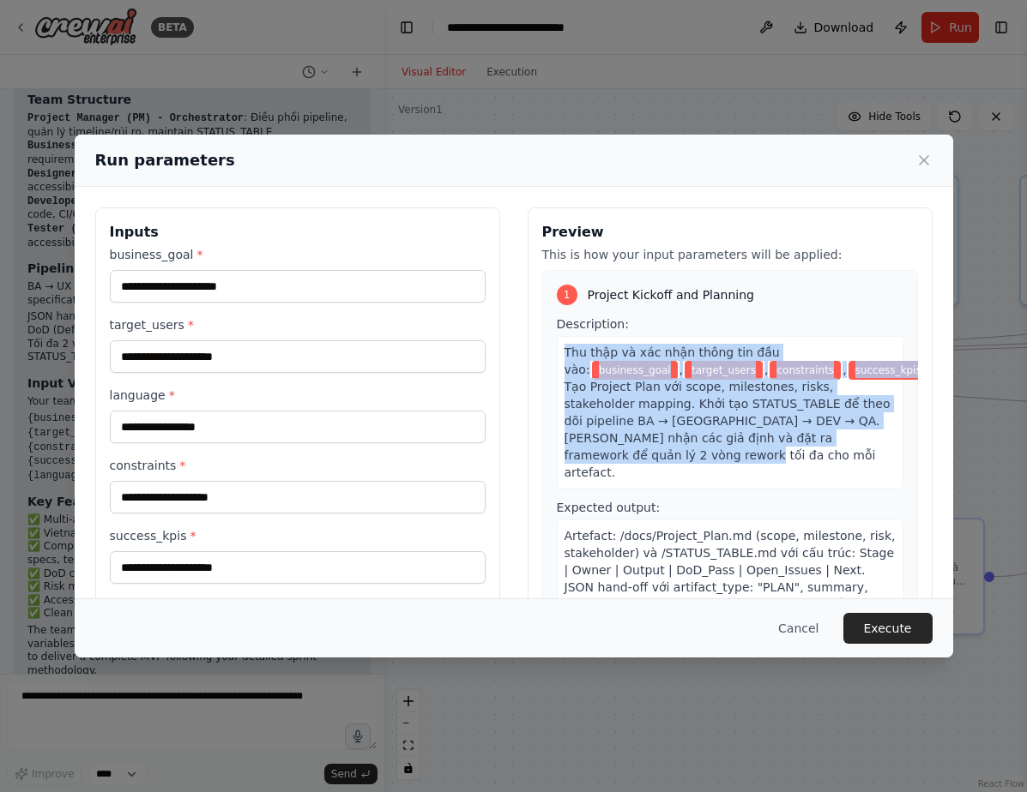
drag, startPoint x: 614, startPoint y: 459, endPoint x: 551, endPoint y: 358, distance: 118.7
click at [557, 358] on div "Thu thập và xác nhận thông tin đầu vào: business_goal , target_users , constrai…" at bounding box center [730, 412] width 346 height 153
